Goal: Find contact information

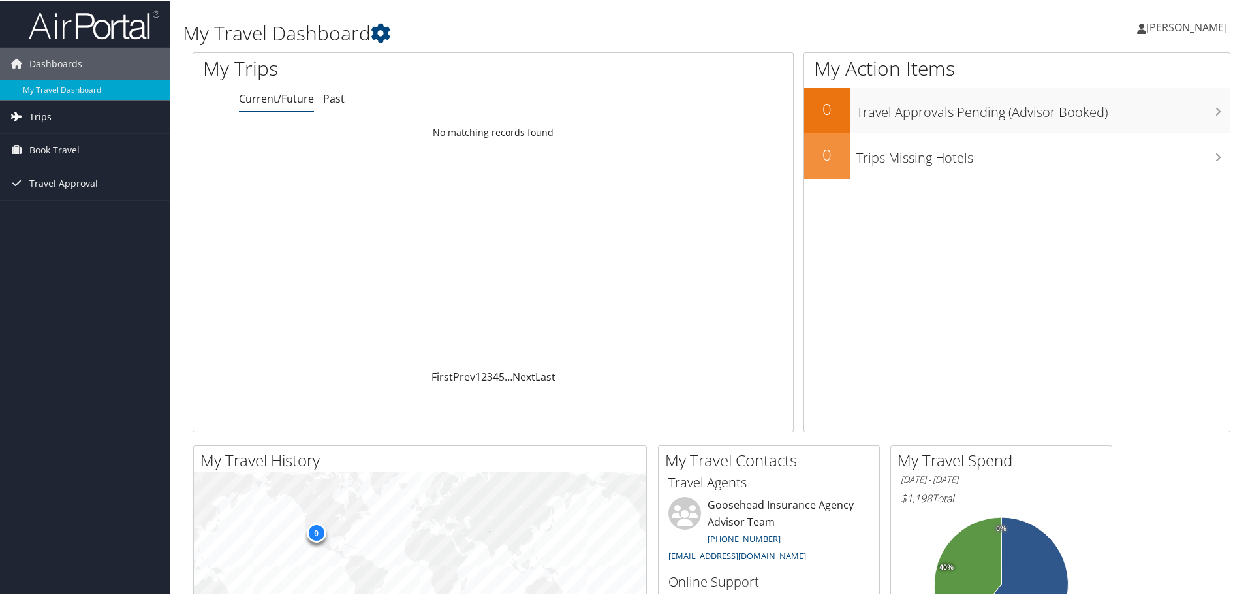
click at [74, 116] on link "Trips" at bounding box center [85, 115] width 170 height 33
drag, startPoint x: 81, startPoint y: 140, endPoint x: 88, endPoint y: 137, distance: 7.9
click at [82, 140] on link "Current/Future Trips" at bounding box center [85, 142] width 170 height 20
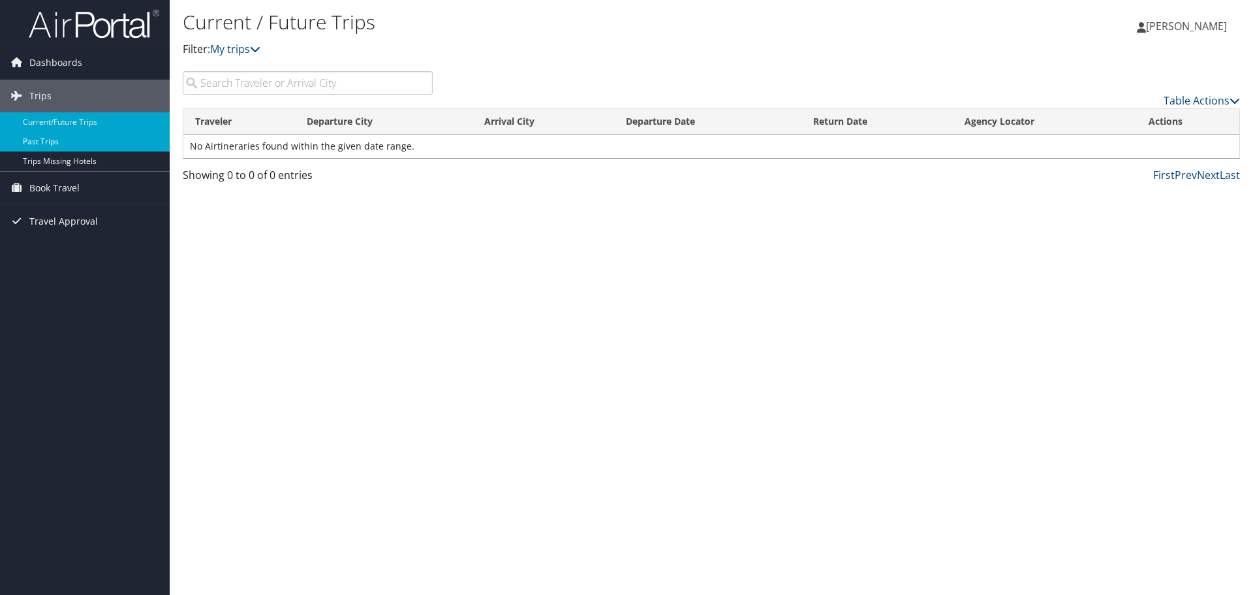
click at [42, 138] on link "Past Trips" at bounding box center [85, 142] width 170 height 20
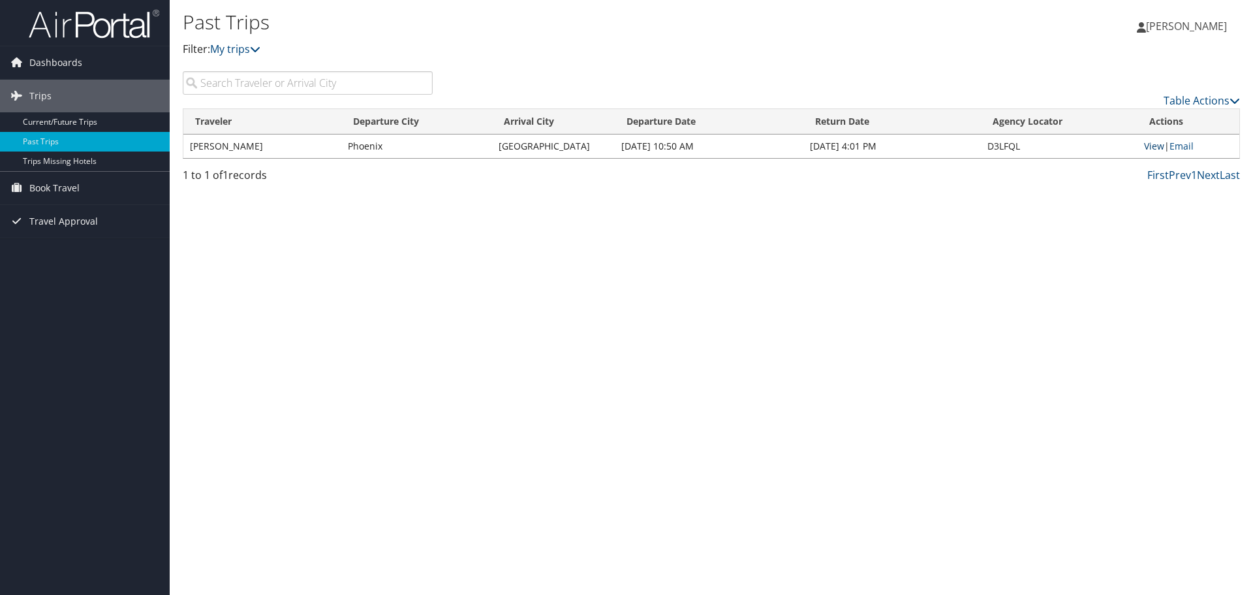
click at [1152, 144] on link "View" at bounding box center [1154, 146] width 20 height 12
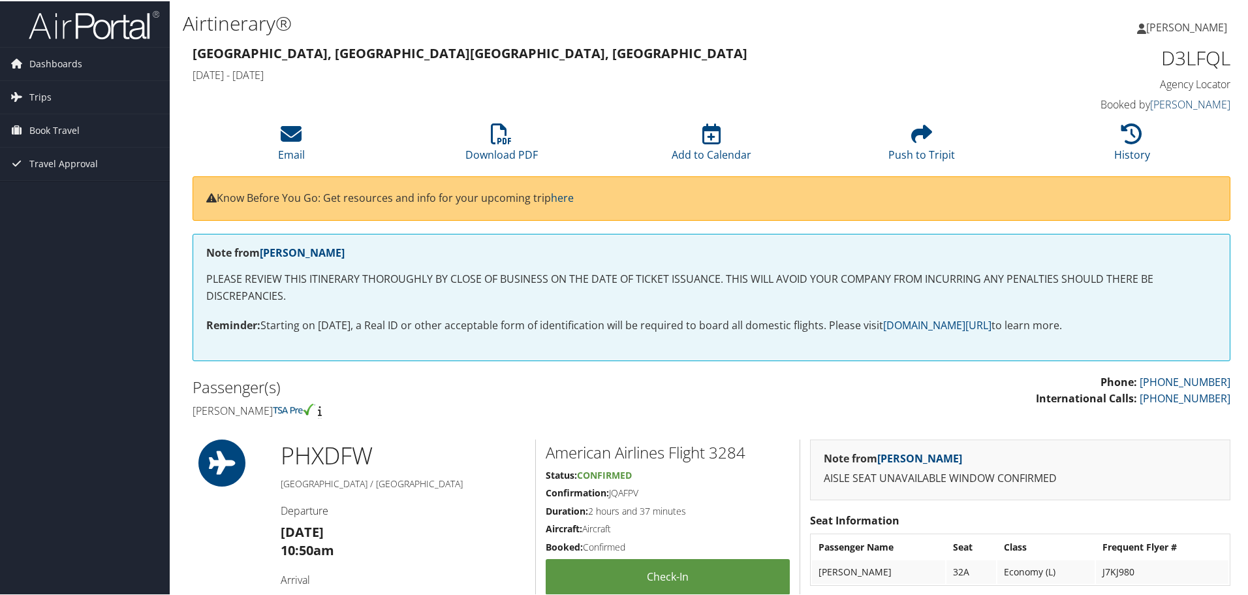
drag, startPoint x: 1200, startPoint y: 104, endPoint x: 1193, endPoint y: 103, distance: 6.6
click at [1199, 104] on link "Linda Pearson" at bounding box center [1190, 103] width 80 height 14
